Goal: Transaction & Acquisition: Purchase product/service

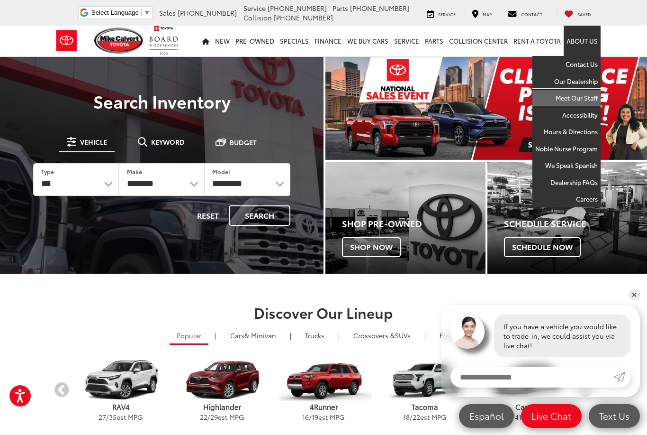
click at [578, 101] on link "Meet Our Staff" at bounding box center [567, 98] width 68 height 17
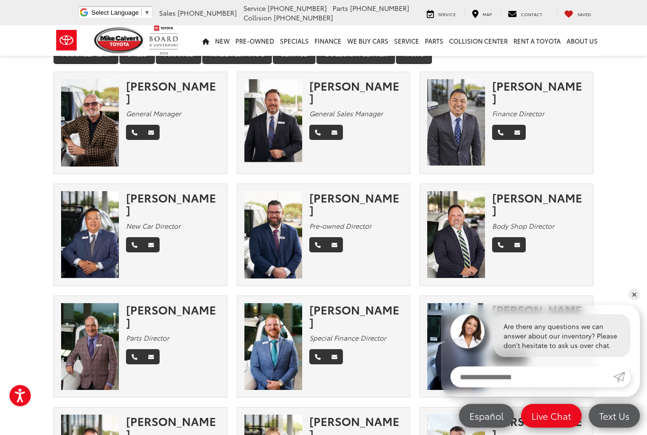
scroll to position [24, 0]
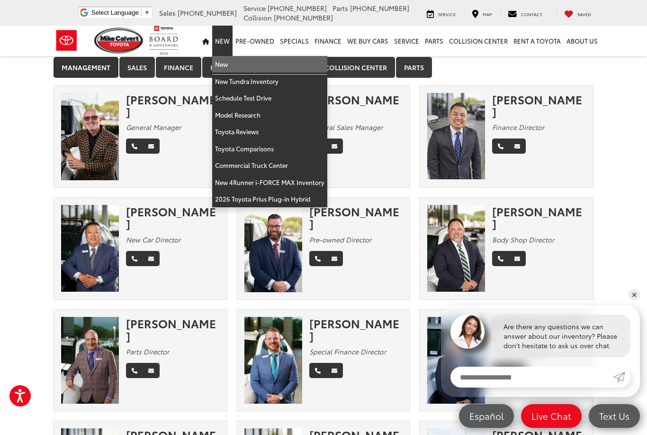
click at [228, 65] on link "New" at bounding box center [269, 64] width 115 height 17
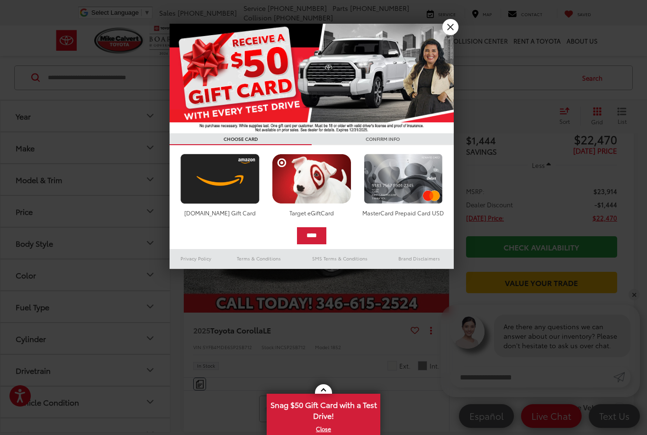
click at [450, 29] on link "X" at bounding box center [451, 27] width 16 height 16
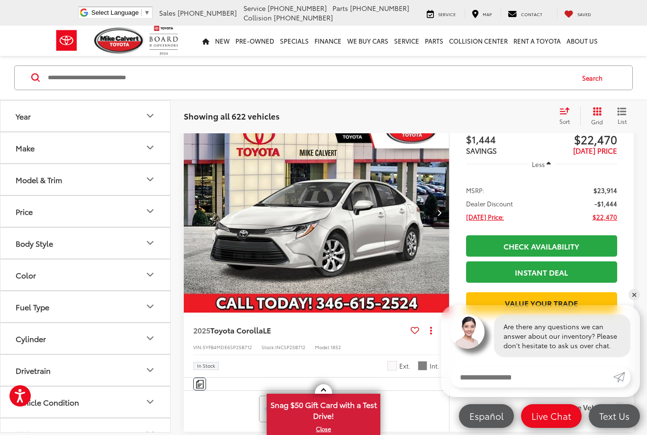
click at [142, 113] on button "Year" at bounding box center [85, 115] width 171 height 31
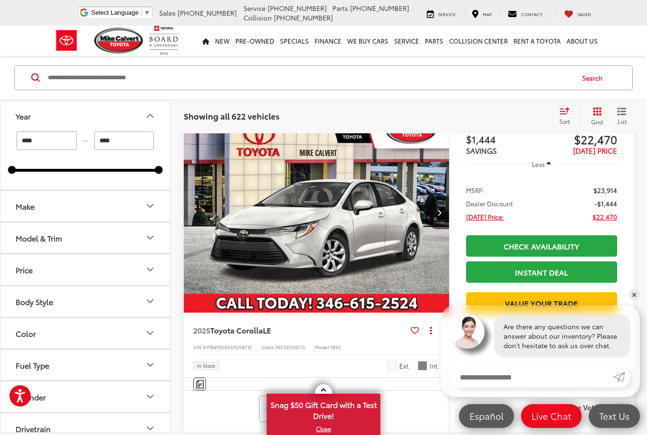
click at [149, 209] on icon "Make" at bounding box center [150, 205] width 11 height 11
click at [149, 300] on icon "Model & Trim" at bounding box center [150, 298] width 11 height 11
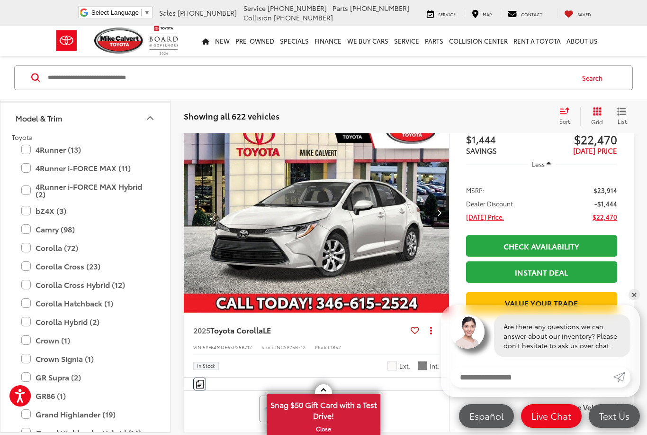
scroll to position [184, 0]
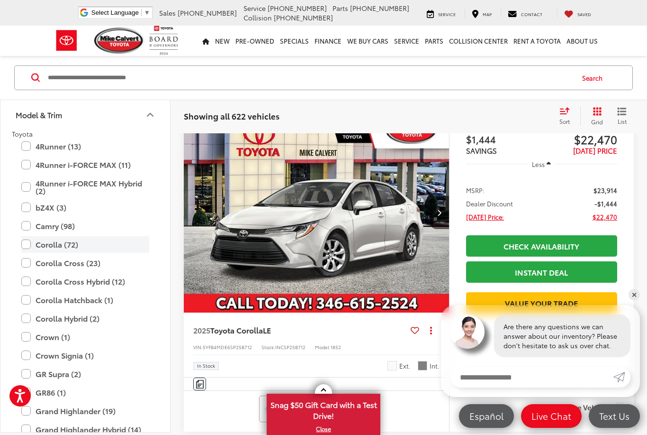
click at [24, 246] on label "Corolla (72)" at bounding box center [85, 244] width 128 height 17
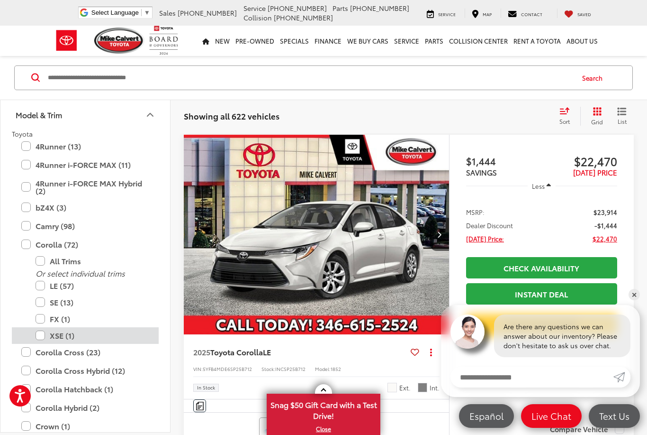
type input "****"
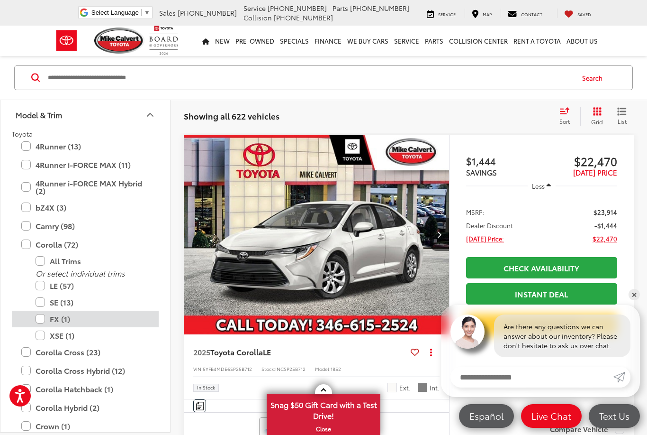
scroll to position [126, 0]
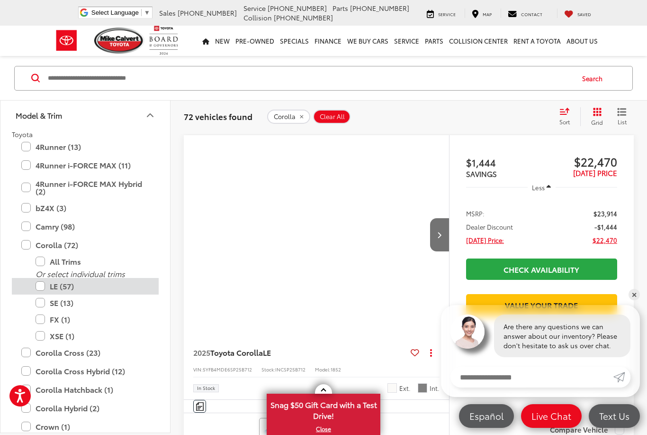
click at [39, 284] on label "LE (57)" at bounding box center [93, 286] width 114 height 17
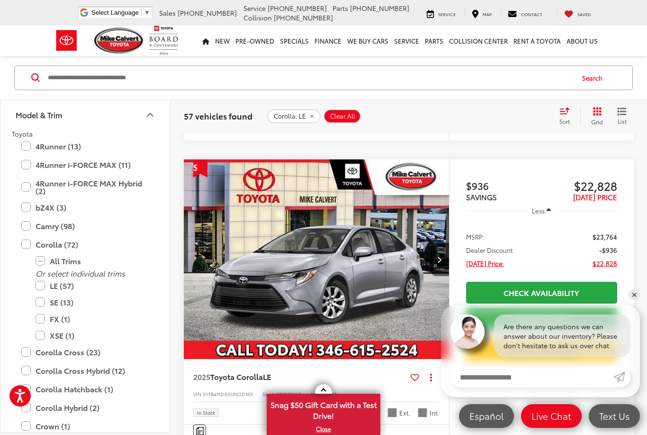
scroll to position [2127, 0]
